Goal: Check status: Check status

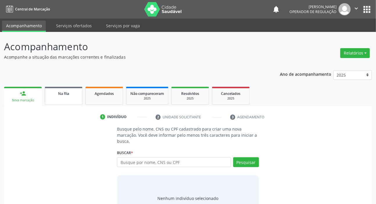
click at [69, 93] on span "Na fila" at bounding box center [63, 93] width 11 height 5
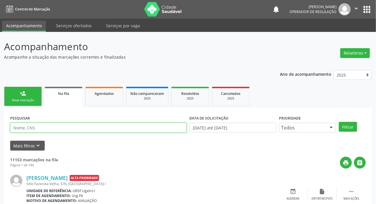
click at [50, 129] on input "text" at bounding box center [98, 128] width 177 height 10
type input "700906927661697"
click at [339, 122] on button "Filtrar" at bounding box center [348, 127] width 18 height 10
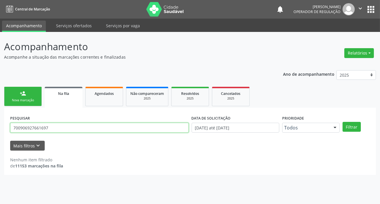
click at [71, 126] on input "700906927661697" at bounding box center [99, 128] width 179 height 10
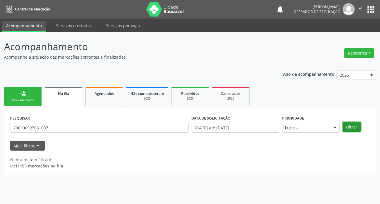
click at [346, 129] on button "Filtrar" at bounding box center [352, 127] width 18 height 10
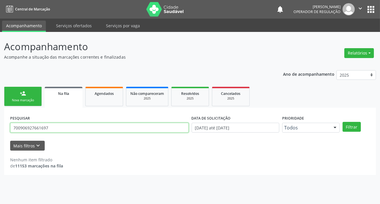
click at [31, 130] on input "700906927661697" at bounding box center [99, 128] width 179 height 10
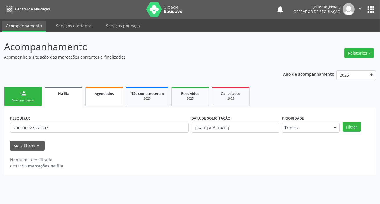
click at [107, 96] on link "Agendados" at bounding box center [104, 96] width 38 height 19
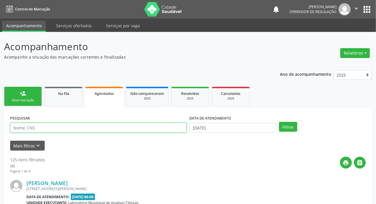
click at [105, 129] on input "text" at bounding box center [98, 128] width 177 height 10
paste input "700906927661697"
type input "700906927661697"
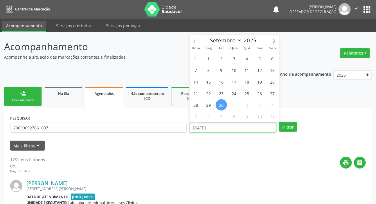
click at [223, 129] on input "[DATE]" at bounding box center [233, 128] width 87 height 10
click at [287, 126] on button "Filtrar" at bounding box center [288, 127] width 18 height 10
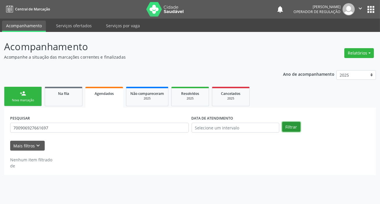
click at [294, 127] on button "Filtrar" at bounding box center [291, 127] width 18 height 10
click at [65, 97] on link "Na fila" at bounding box center [64, 96] width 38 height 19
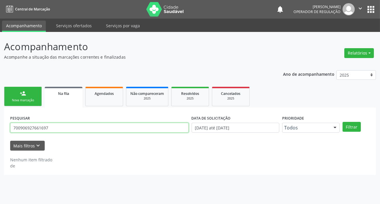
click at [66, 127] on input "700906927661697" at bounding box center [99, 128] width 179 height 10
type input "703602041665339"
click at [343, 122] on button "Filtrar" at bounding box center [352, 127] width 18 height 10
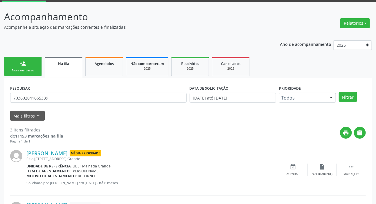
scroll to position [30, 0]
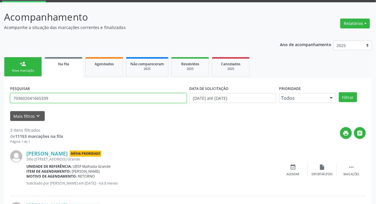
click at [75, 97] on input "703602041665339" at bounding box center [98, 98] width 177 height 10
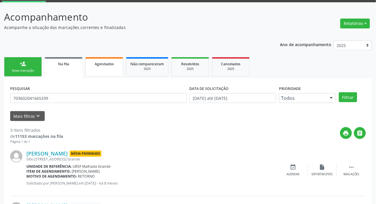
click at [104, 66] on link "Agendados" at bounding box center [104, 66] width 38 height 19
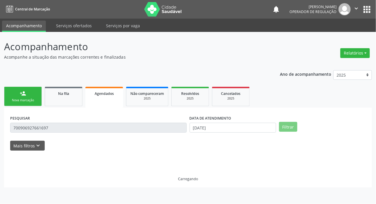
scroll to position [0, 0]
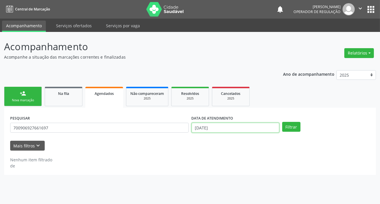
click at [216, 125] on input "[DATE]" at bounding box center [236, 128] width 88 height 10
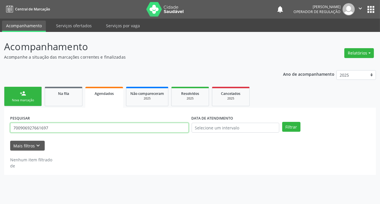
click at [181, 132] on div "PESQUISAR 700906927661697" at bounding box center [99, 125] width 181 height 23
paste input "703602041665339"
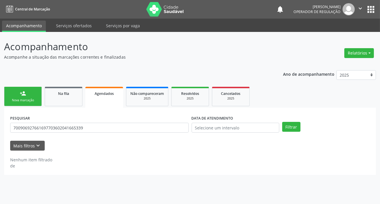
click at [189, 130] on div "PESQUISAR 700906927661697703602041665339 DATA DE ATENDIMENTO Filtrar" at bounding box center [190, 125] width 363 height 23
click at [190, 131] on div "DATA DE ATENDIMENTO" at bounding box center [235, 125] width 91 height 23
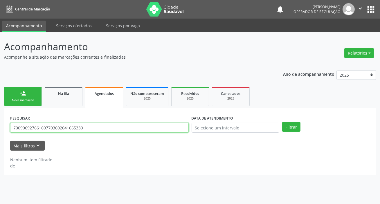
click at [139, 131] on input "700906927661697703602041665339" at bounding box center [99, 128] width 179 height 10
click at [139, 130] on input "700906927661697703602041665339" at bounding box center [99, 128] width 179 height 10
paste input "text"
type input "703602041665339"
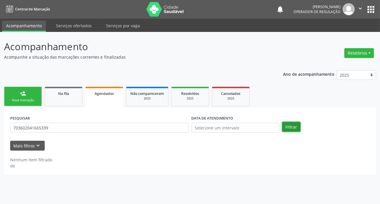
click at [290, 126] on button "Filtrar" at bounding box center [291, 127] width 18 height 10
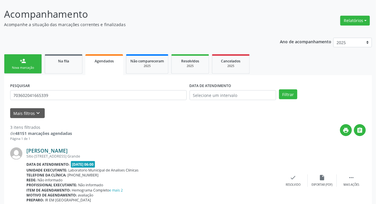
scroll to position [30, 0]
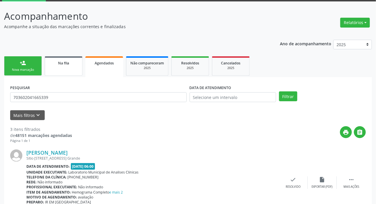
click at [63, 69] on link "Na fila" at bounding box center [64, 65] width 38 height 19
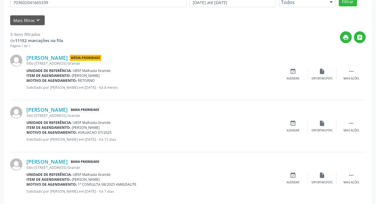
scroll to position [109, 0]
